Goal: Task Accomplishment & Management: Manage account settings

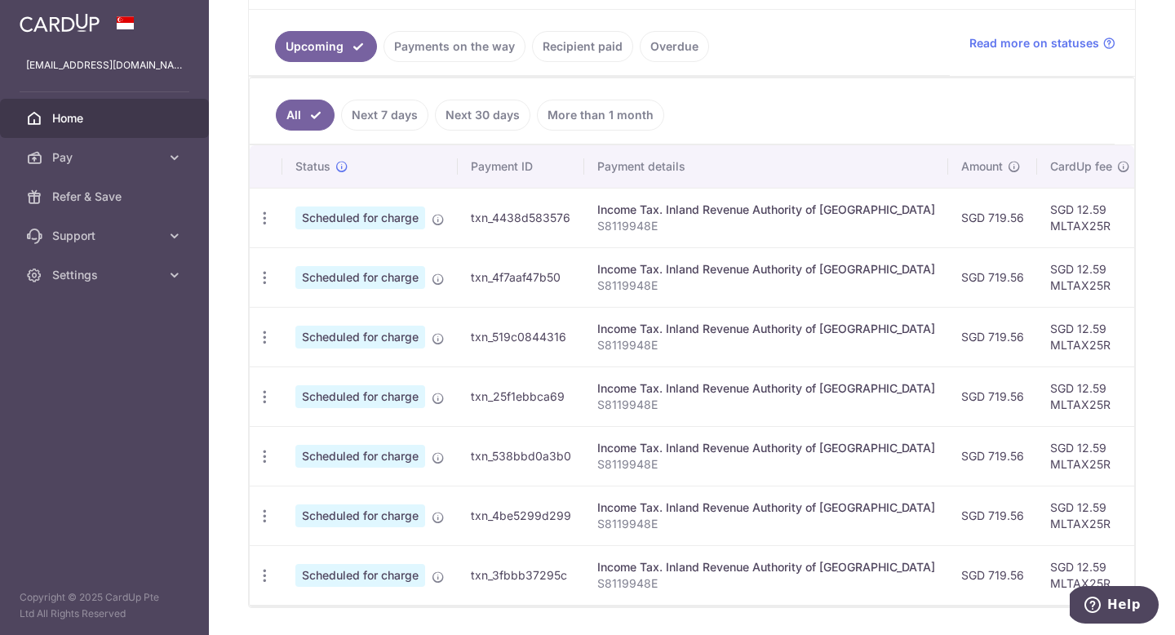
scroll to position [409, 0]
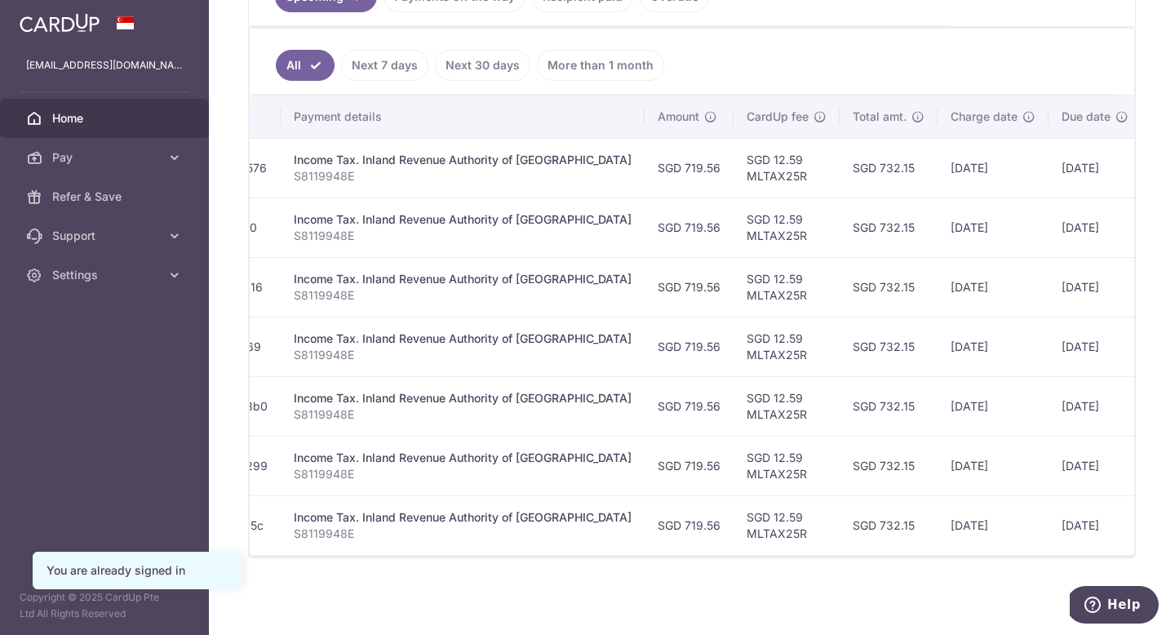
scroll to position [0, 369]
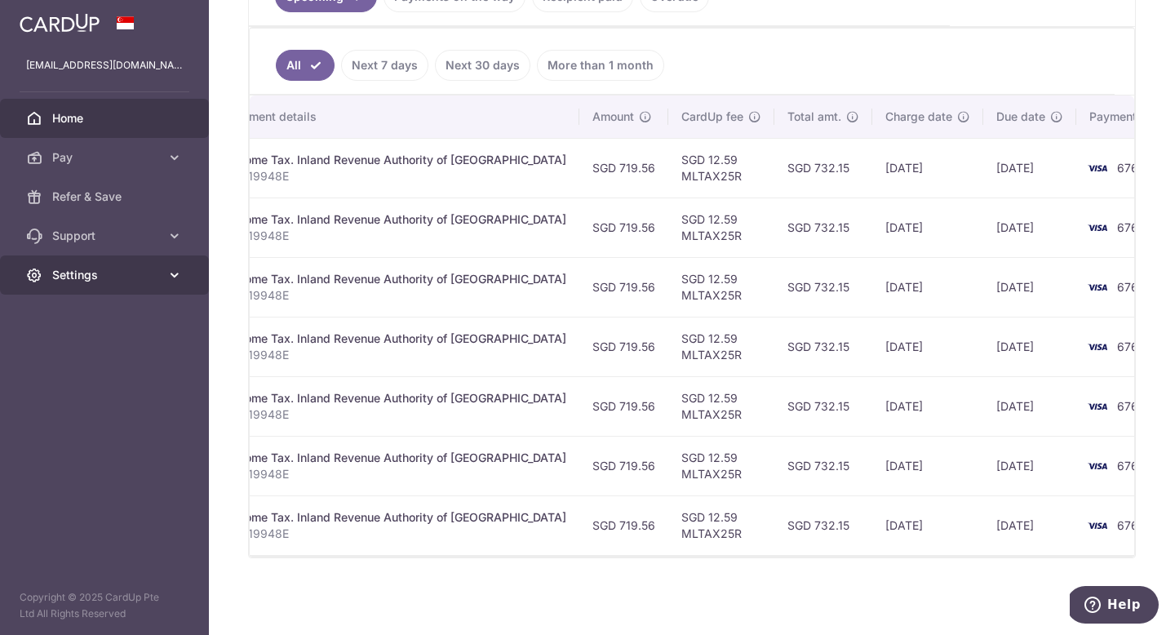
click at [174, 270] on icon at bounding box center [175, 275] width 16 height 16
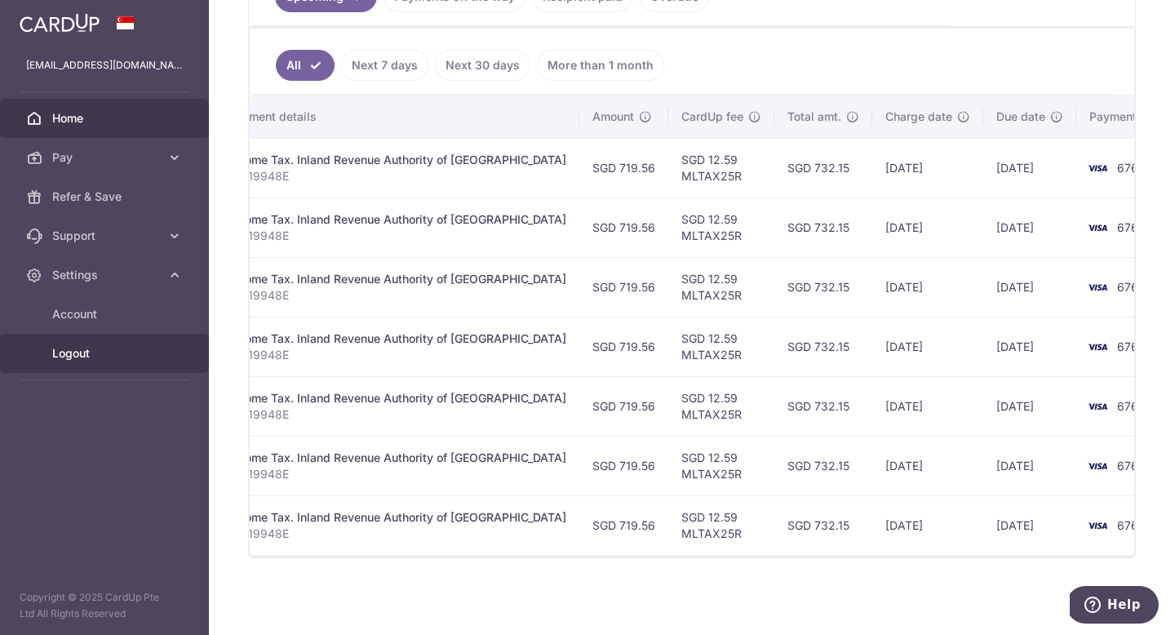
click at [67, 362] on link "Logout" at bounding box center [104, 353] width 209 height 39
